Goal: Transaction & Acquisition: Obtain resource

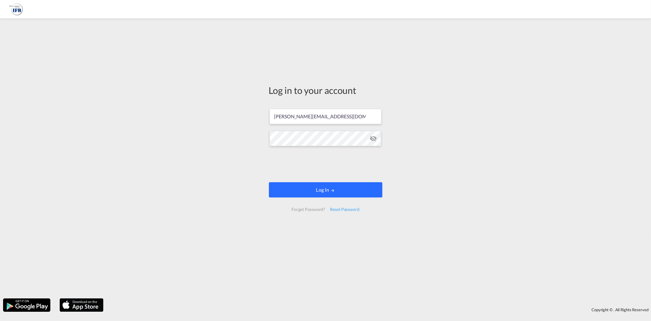
click at [321, 191] on button "Log In" at bounding box center [326, 189] width 114 height 15
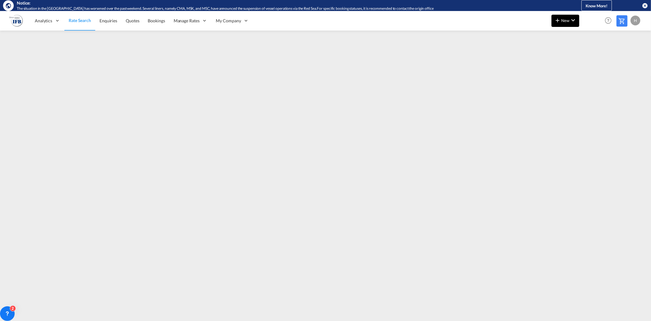
click at [560, 25] on button "New" at bounding box center [566, 21] width 28 height 12
click at [548, 38] on span "Rates" at bounding box center [549, 37] width 7 height 12
click at [593, 56] on span "Ratesheet" at bounding box center [591, 57] width 7 height 12
click at [80, 22] on span "Rate Search" at bounding box center [80, 20] width 22 height 5
